Goal: Task Accomplishment & Management: Manage account settings

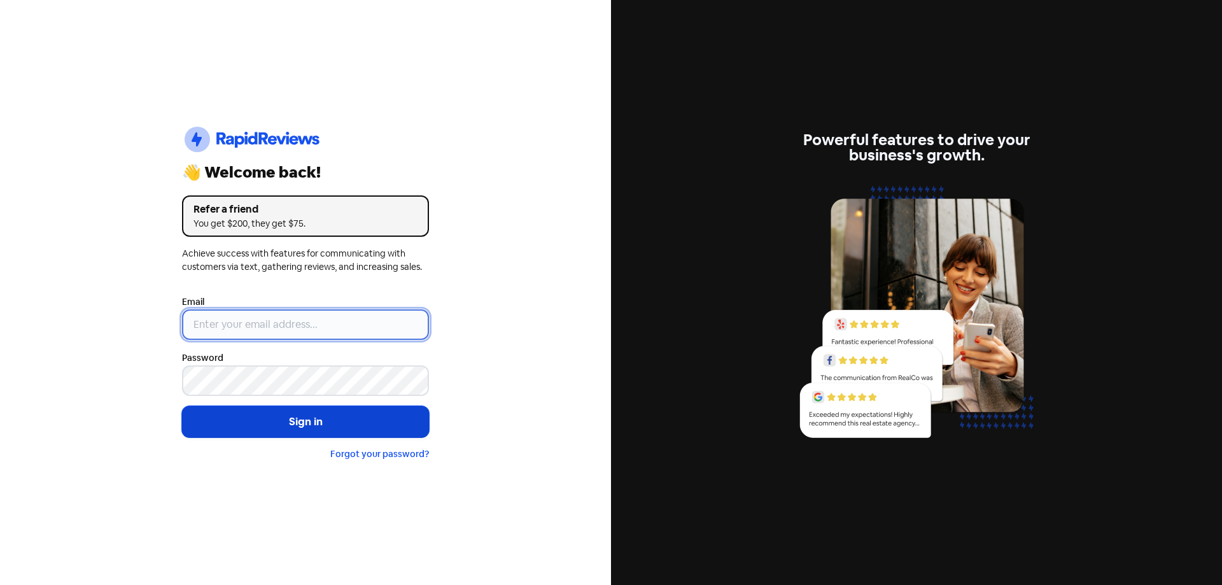
type input "[EMAIL_ADDRESS][DOMAIN_NAME]"
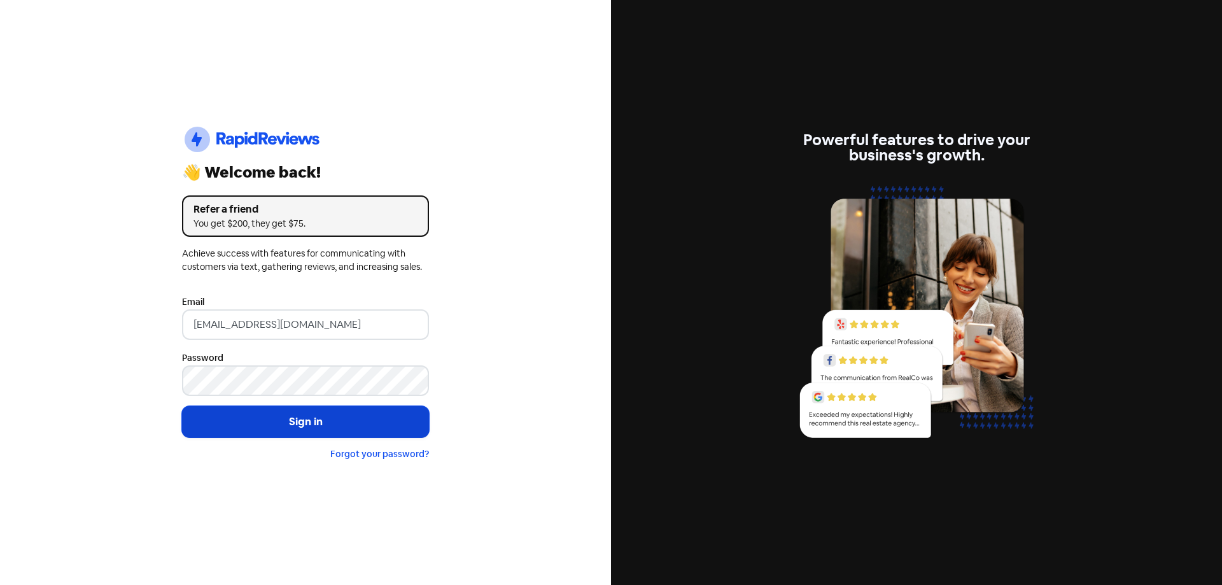
click at [298, 425] on button "Sign in" at bounding box center [305, 422] width 247 height 32
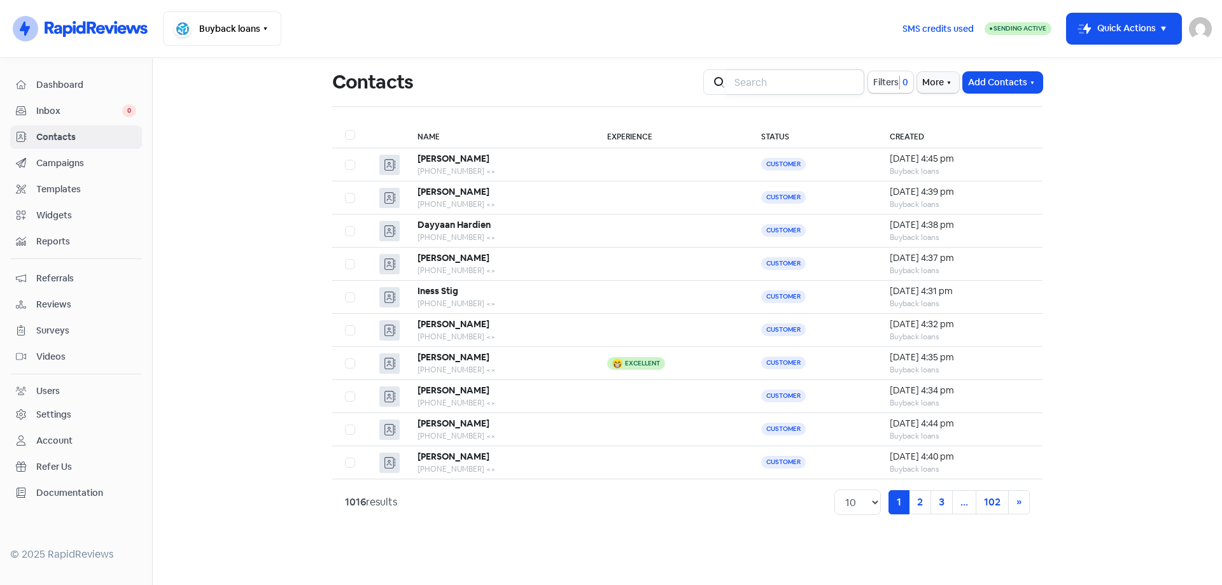
click at [798, 79] on input "search" at bounding box center [795, 81] width 137 height 25
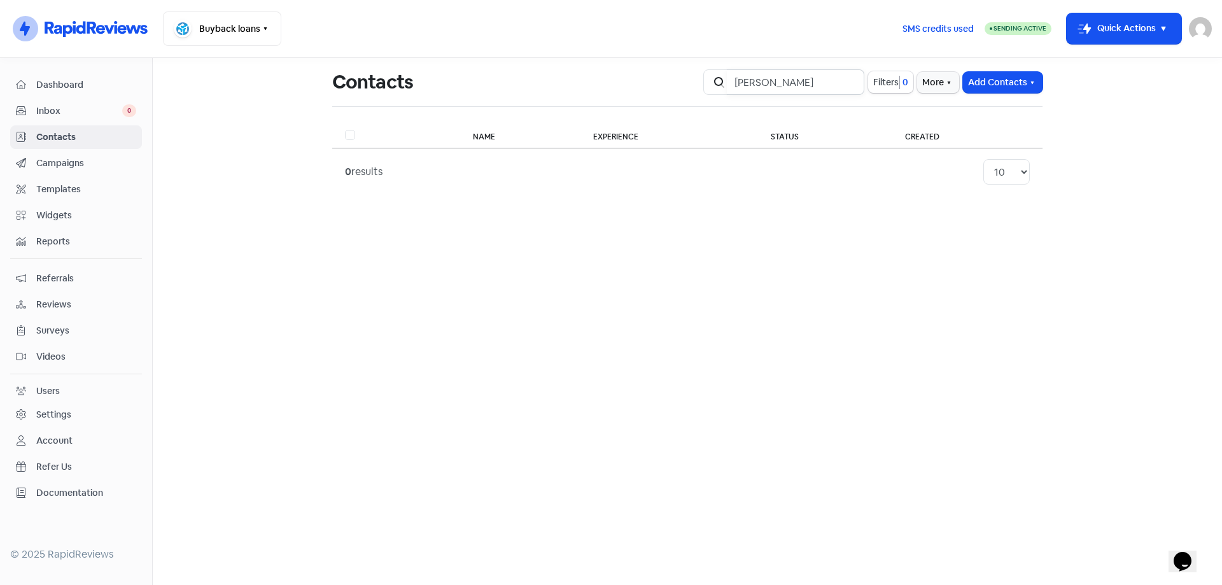
click at [779, 83] on input "[PERSON_NAME]" at bounding box center [795, 81] width 137 height 25
type input "[PERSON_NAME]"
click at [988, 86] on button "Add Contacts" at bounding box center [1003, 82] width 80 height 21
click at [980, 115] on button "Add a contact" at bounding box center [967, 109] width 148 height 25
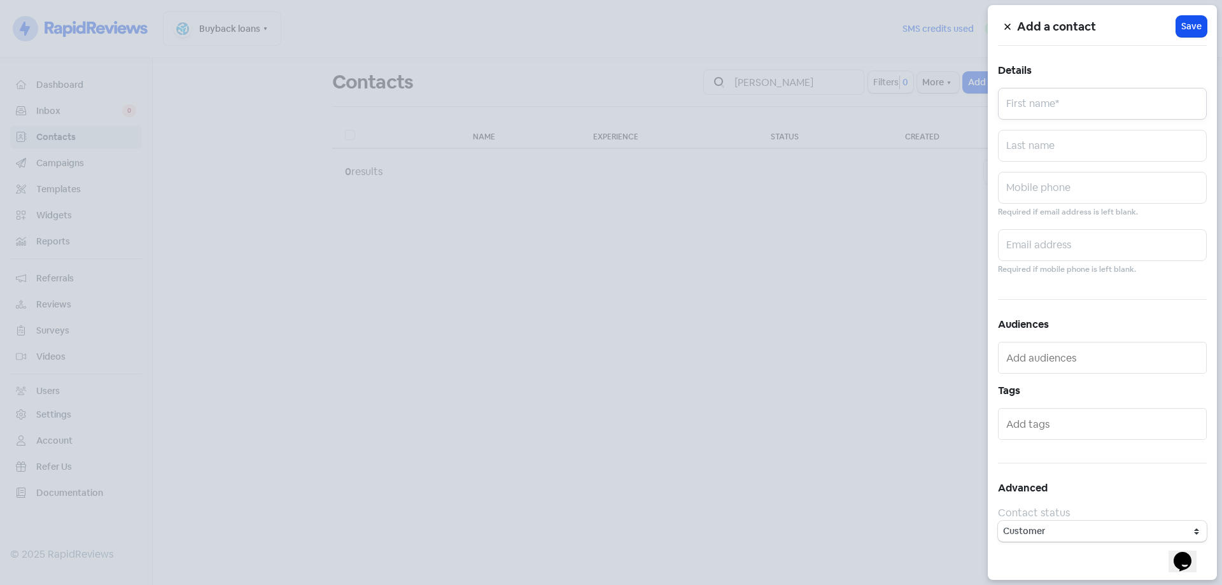
click at [1072, 109] on input "text" at bounding box center [1102, 104] width 209 height 32
type input "[PERSON_NAME]"
paste input "0475228903"
type input "0475228903"
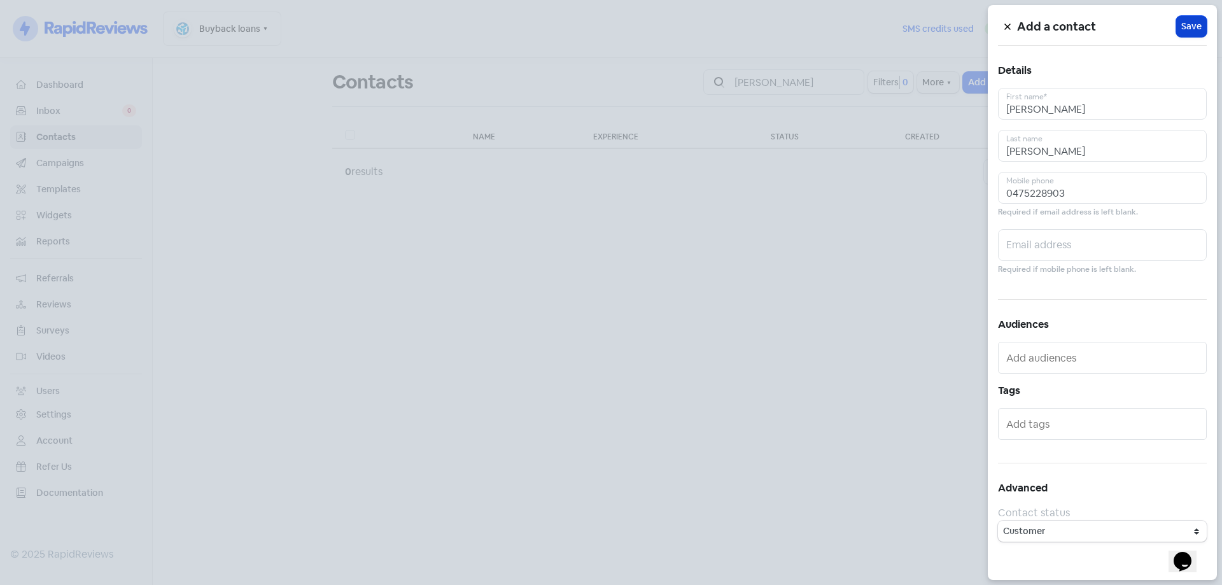
click at [1188, 27] on span "Save" at bounding box center [1191, 26] width 20 height 13
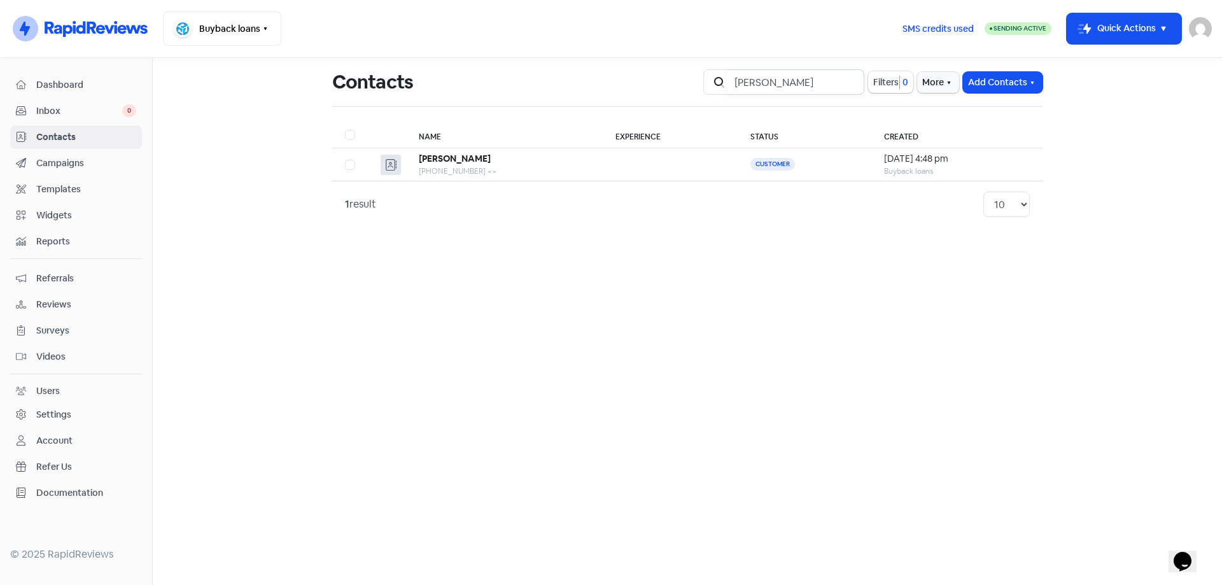
click at [792, 80] on input "[PERSON_NAME]" at bounding box center [795, 81] width 137 height 25
type input "calliope"
click at [986, 93] on div "Icon For Search calliope Filters 0 More Add Contacts" at bounding box center [872, 81] width 339 height 25
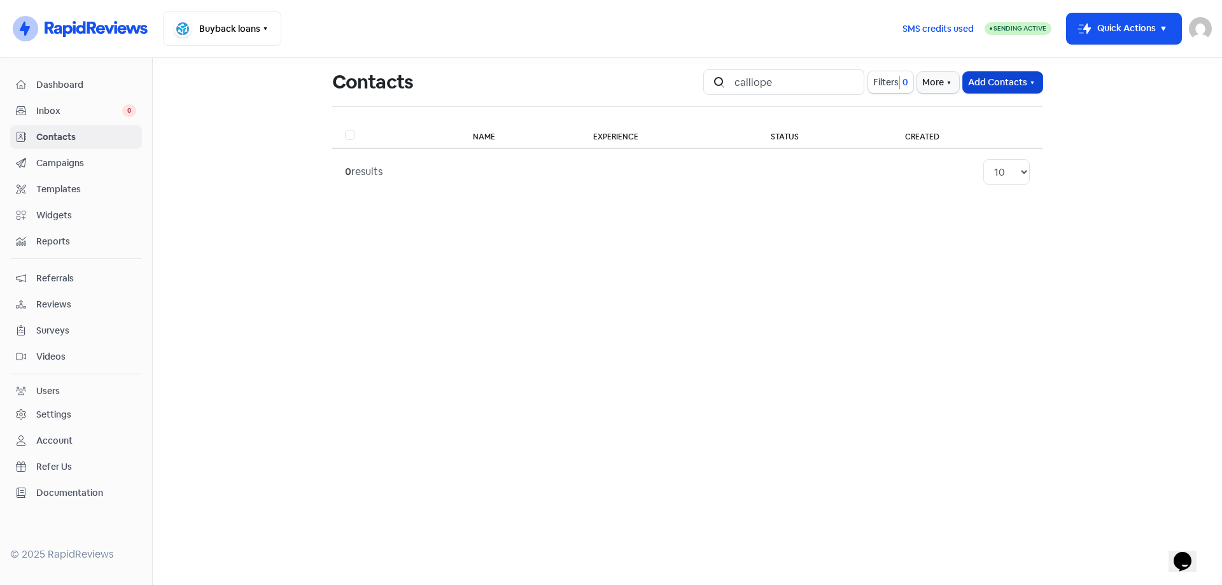
click at [986, 85] on button "Add Contacts" at bounding box center [1003, 82] width 80 height 21
click at [949, 109] on button "Add a contact" at bounding box center [967, 109] width 148 height 25
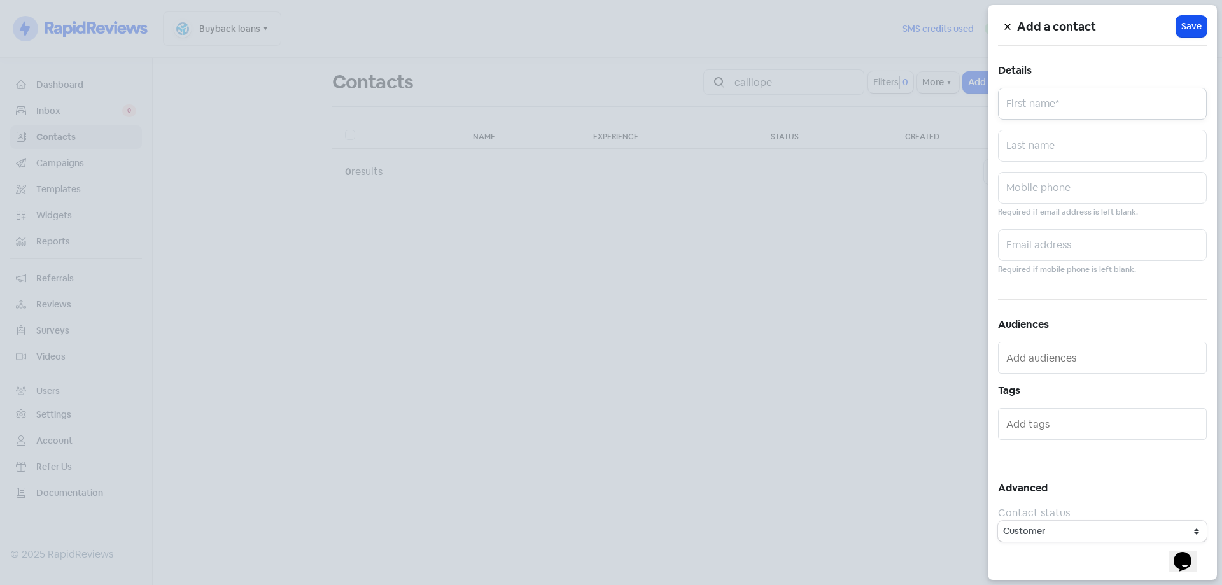
click at [1056, 103] on input "text" at bounding box center [1102, 104] width 209 height 32
type input "Calliope"
type input "[PERSON_NAME]"
paste input "0473653494"
type input "0473653494"
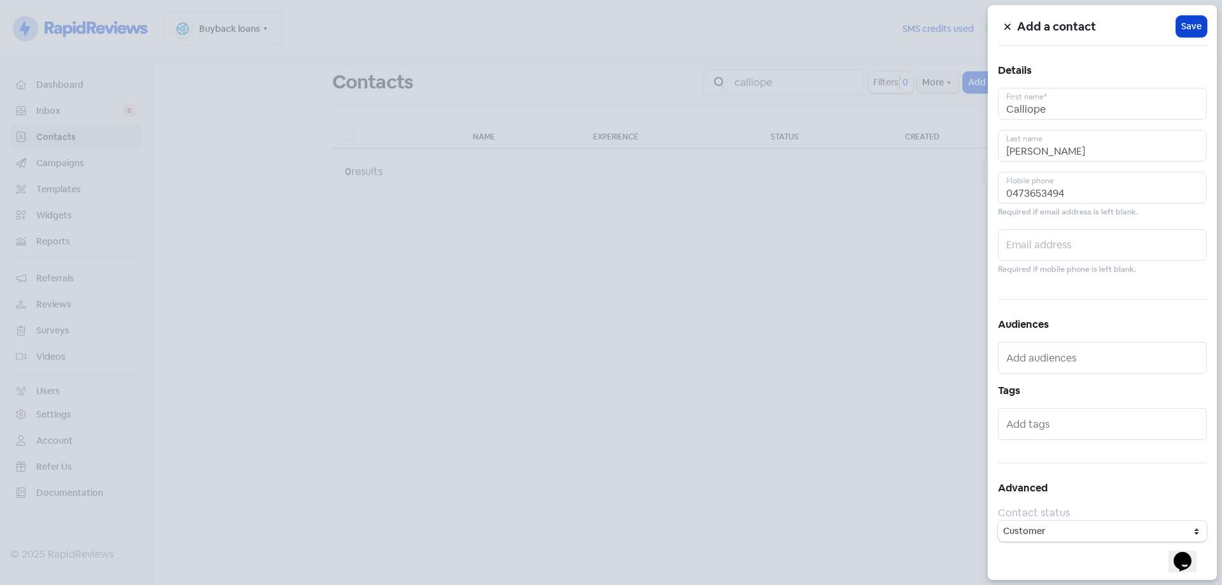
click at [1188, 23] on span "Save" at bounding box center [1191, 26] width 20 height 13
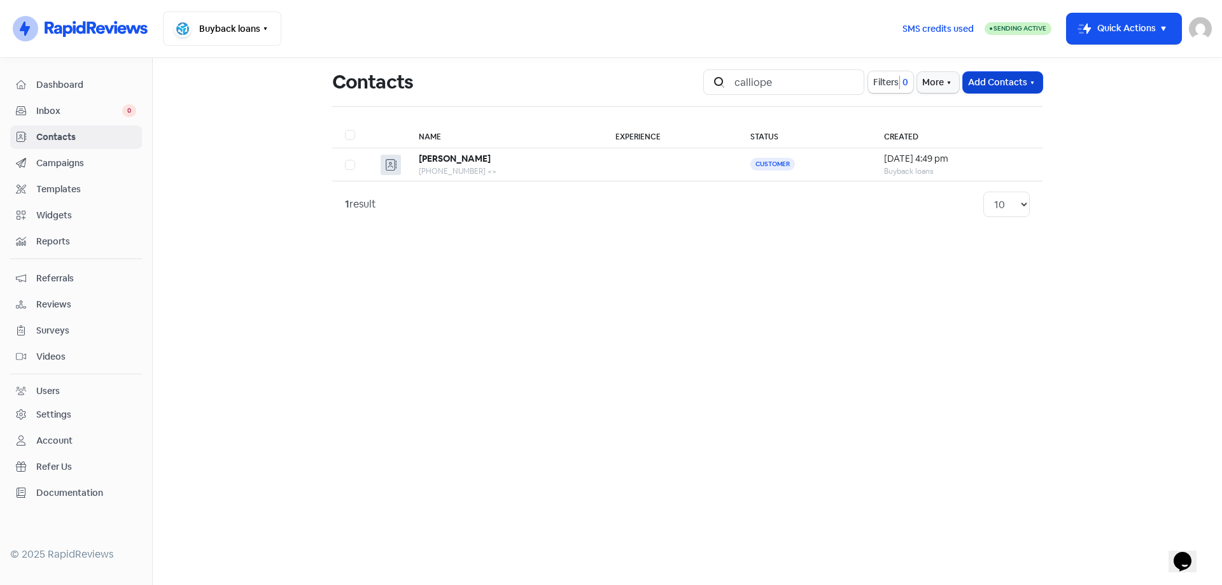
click at [993, 87] on button "Add Contacts" at bounding box center [1003, 82] width 80 height 21
click at [980, 113] on button "Add a contact" at bounding box center [967, 109] width 148 height 25
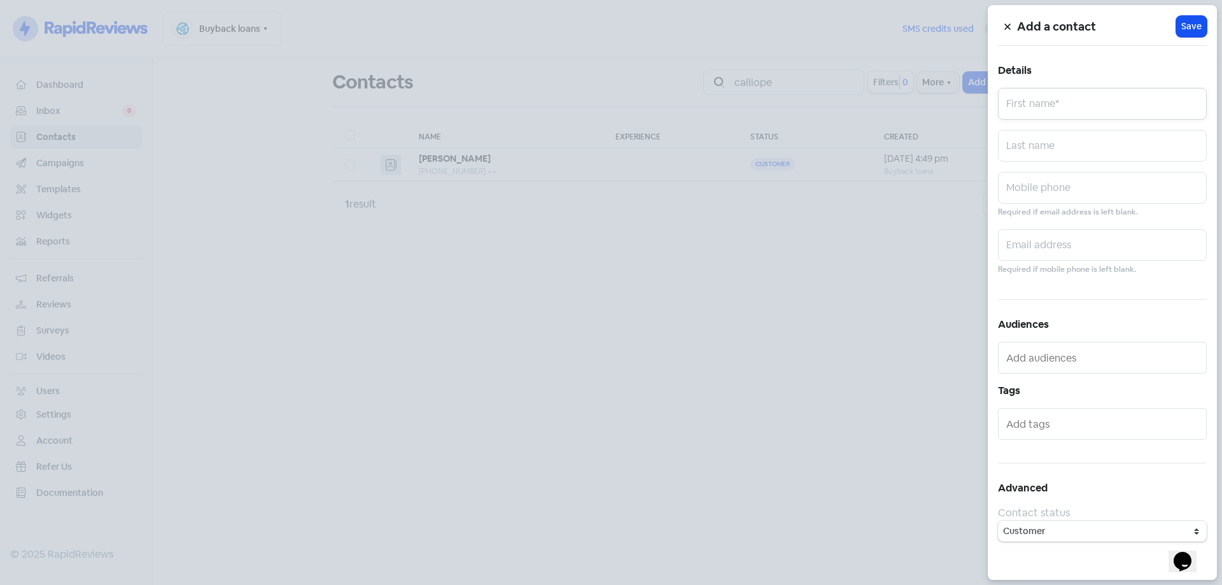
click at [1031, 110] on input "text" at bounding box center [1102, 104] width 209 height 32
type input "[PERSON_NAME]"
type input "Amadeu"
paste input "0448007799"
type input "0448007799"
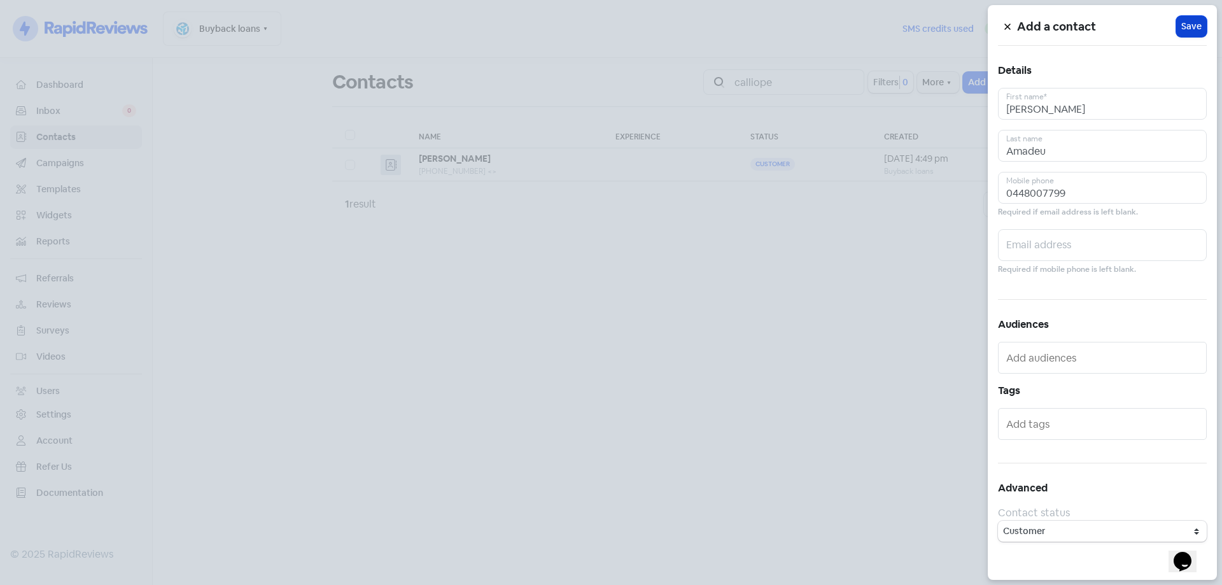
click at [1194, 33] on button "Icon For Loading Save" at bounding box center [1191, 26] width 31 height 21
